Goal: Information Seeking & Learning: Learn about a topic

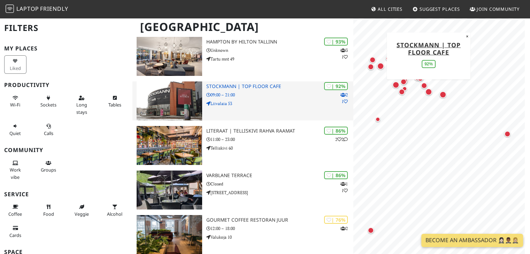
scroll to position [67, 0]
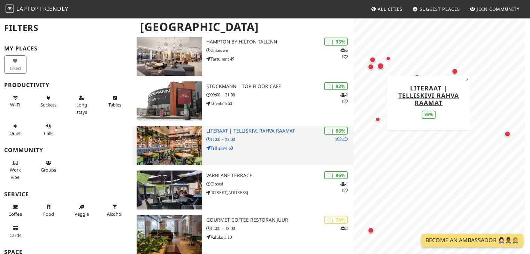
click at [270, 128] on h3 "LITERAAT | Telliskivi Rahva Raamat" at bounding box center [279, 131] width 147 height 6
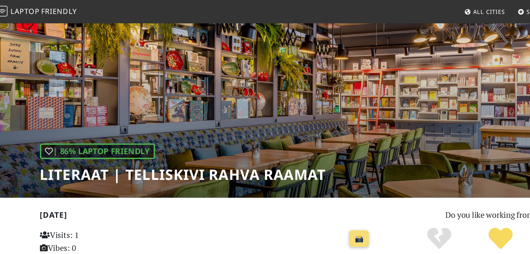
scroll to position [7, 0]
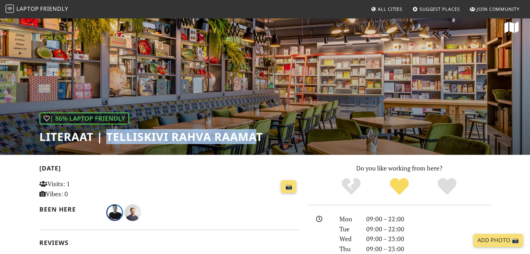
drag, startPoint x: 106, startPoint y: 139, endPoint x: 255, endPoint y: 138, distance: 149.8
click at [255, 138] on h1 "LITERAAT | Telliskivi Rahva Raamat" at bounding box center [150, 136] width 223 height 13
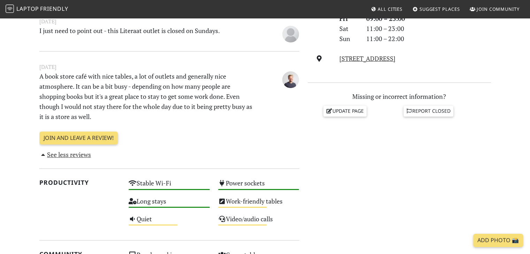
scroll to position [248, 0]
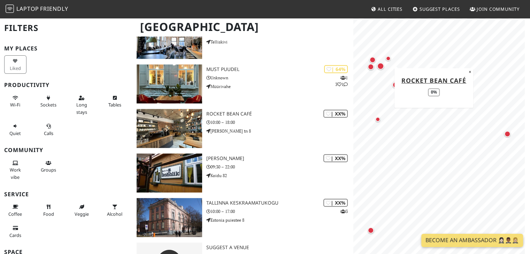
scroll to position [687, 0]
